Goal: Task Accomplishment & Management: Manage account settings

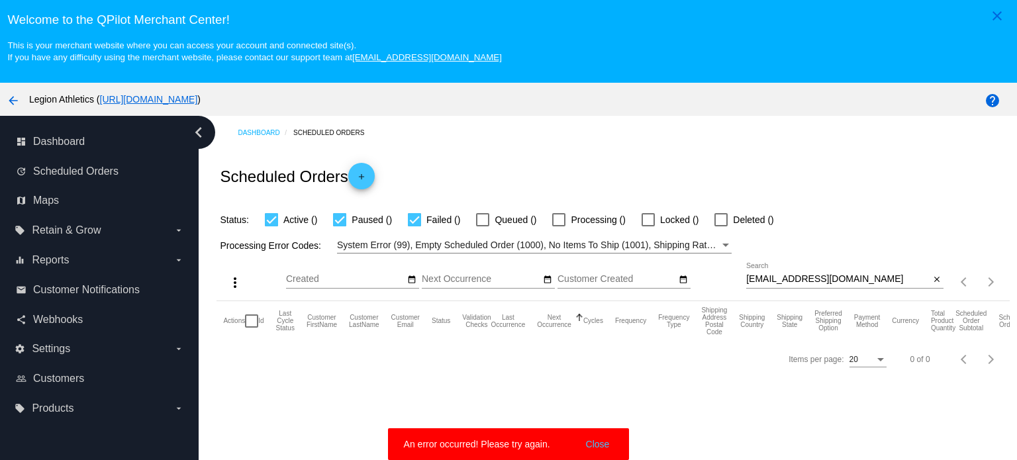
click at [827, 269] on div "[EMAIL_ADDRESS][DOMAIN_NAME] Search" at bounding box center [837, 276] width 183 height 26
click at [827, 275] on input "[EMAIL_ADDRESS][DOMAIN_NAME]" at bounding box center [837, 279] width 183 height 11
paste input "[EMAIL_ADDRESS]"
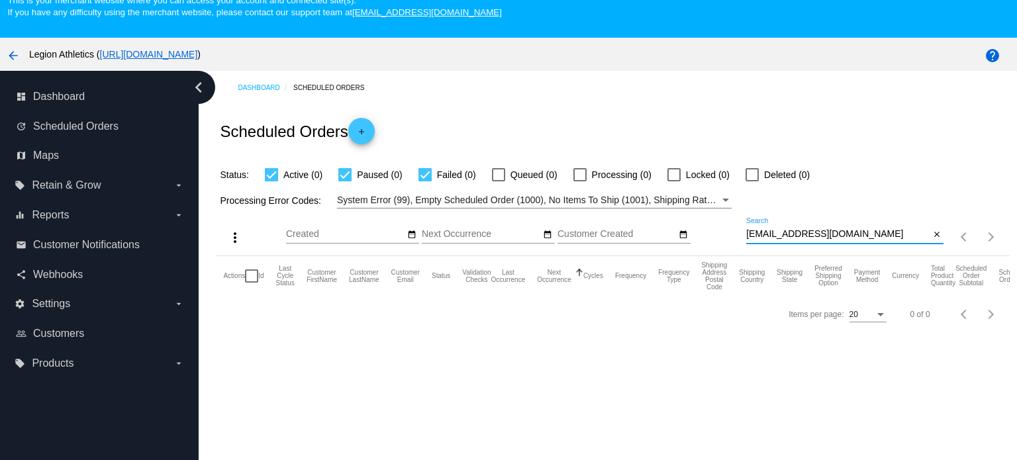
scroll to position [66, 0]
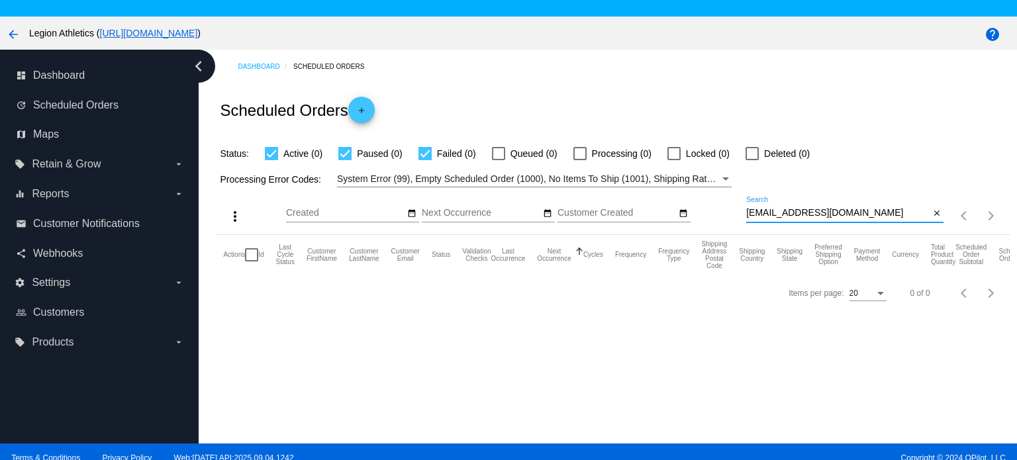
click at [860, 216] on input "[EMAIL_ADDRESS][DOMAIN_NAME]" at bounding box center [837, 213] width 183 height 11
type input "[EMAIL_ADDRESS][DOMAIN_NAME]"
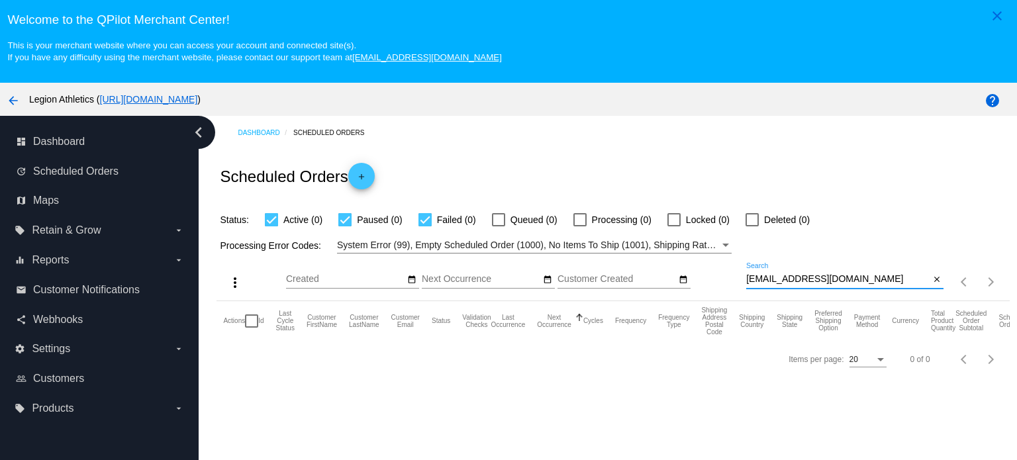
click at [798, 284] on input "[EMAIL_ADDRESS][DOMAIN_NAME]" at bounding box center [837, 279] width 183 height 11
paste input "Cohenbrowning@yahoo"
type input "Cohenbrowning@yahoo.com"
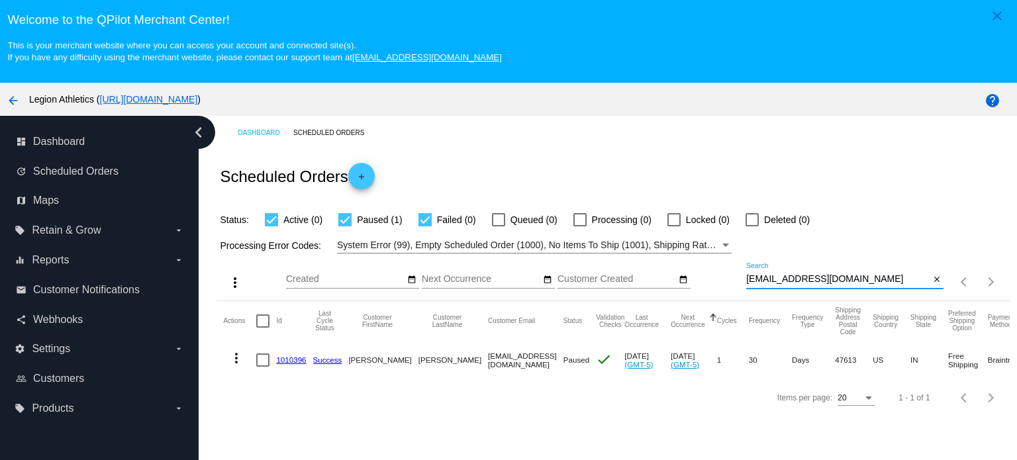
drag, startPoint x: 285, startPoint y: 363, endPoint x: 289, endPoint y: 357, distance: 6.8
click at [285, 363] on link "1010396" at bounding box center [291, 360] width 30 height 9
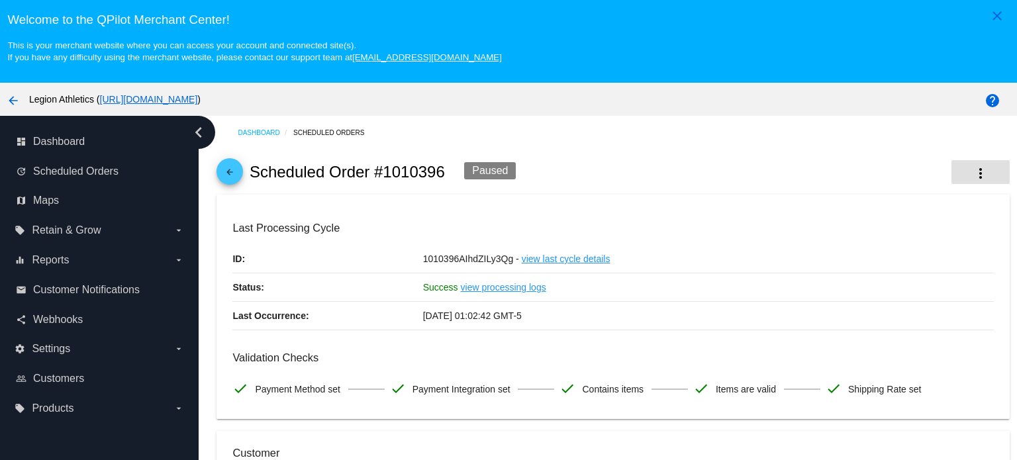
click at [973, 173] on mat-icon "more_vert" at bounding box center [981, 174] width 16 height 16
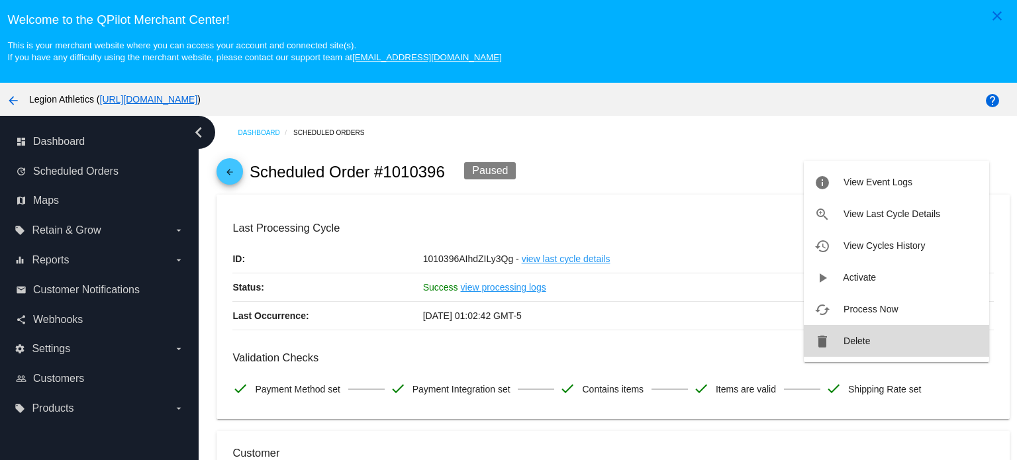
click at [874, 346] on button "delete Delete" at bounding box center [896, 341] width 185 height 32
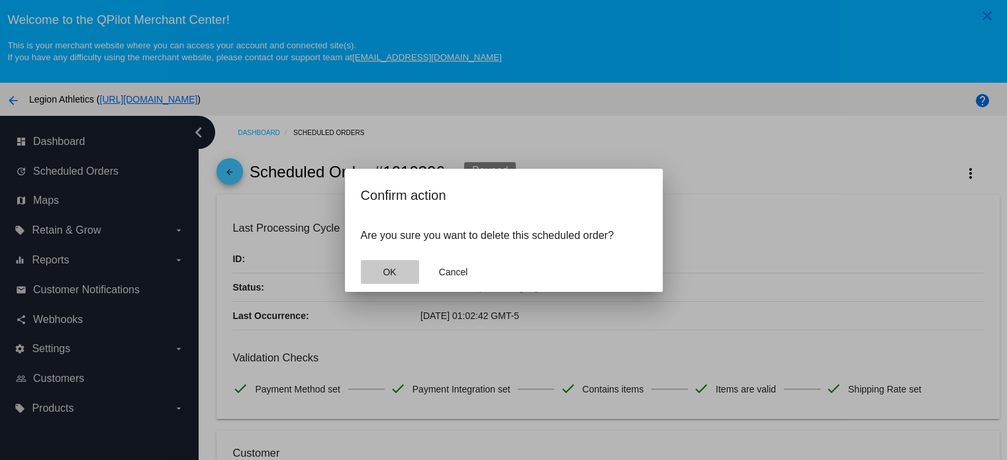
click at [375, 275] on button "OK" at bounding box center [390, 272] width 58 height 24
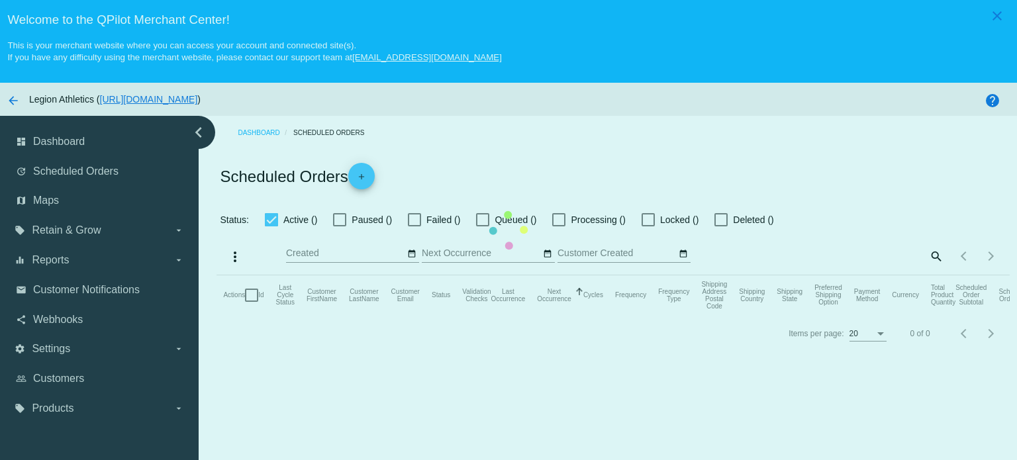
checkbox input "true"
